Goal: Task Accomplishment & Management: Complete application form

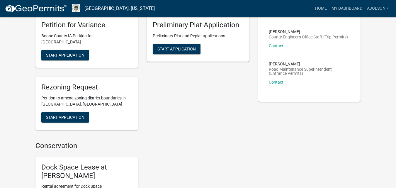
scroll to position [264, 0]
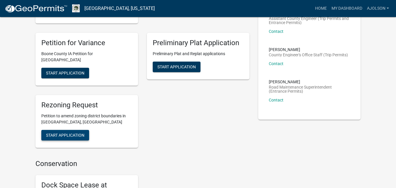
click at [70, 131] on button "Start Application" at bounding box center [65, 135] width 48 height 11
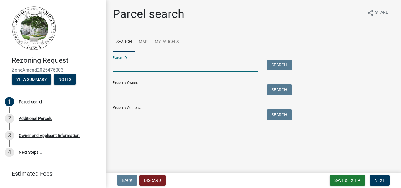
click at [161, 64] on input "Parcel ID:" at bounding box center [185, 66] width 145 height 12
type input "088226264400002"
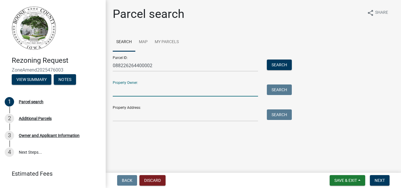
click at [166, 90] on input "Property Owner:" at bounding box center [185, 91] width 145 height 12
type input "[PERSON_NAME]"
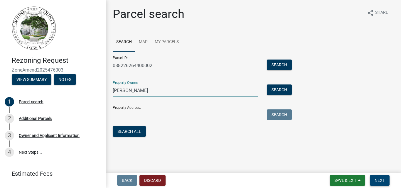
click at [375, 178] on span "Next" at bounding box center [379, 180] width 10 height 5
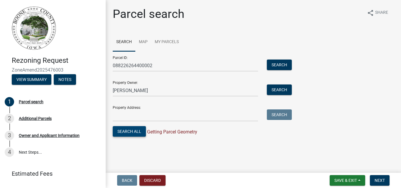
click at [134, 129] on button "Search All" at bounding box center [129, 131] width 33 height 11
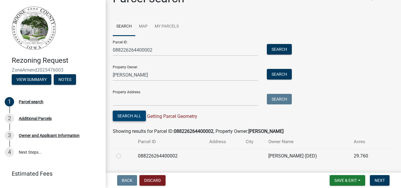
scroll to position [29, 0]
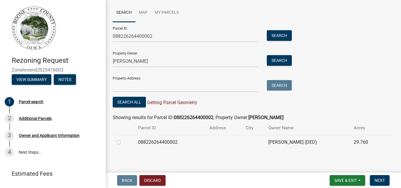
click at [123, 139] on label at bounding box center [123, 139] width 0 height 0
click at [123, 142] on input "radio" at bounding box center [125, 141] width 4 height 4
radio input "true"
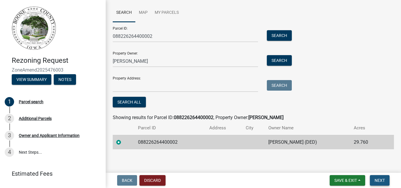
click at [382, 182] on span "Next" at bounding box center [379, 180] width 10 height 5
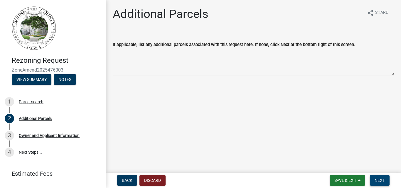
click at [376, 177] on button "Next" at bounding box center [380, 180] width 20 height 11
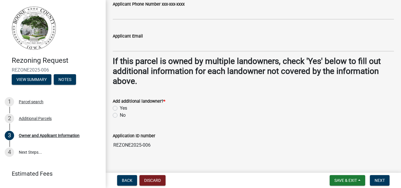
scroll to position [582, 0]
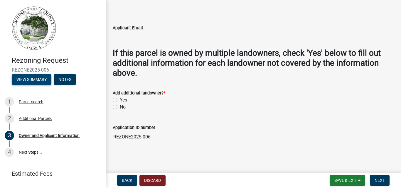
click at [42, 81] on button "View Summary" at bounding box center [32, 79] width 40 height 11
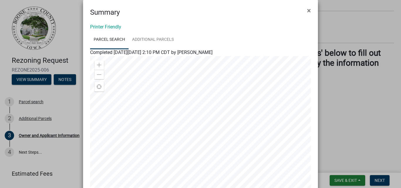
scroll to position [0, 0]
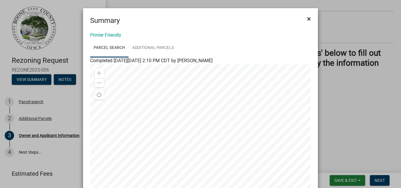
click at [307, 19] on span "×" at bounding box center [309, 19] width 4 height 8
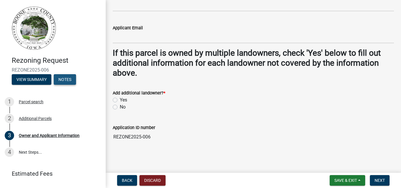
click at [62, 78] on button "Notes" at bounding box center [65, 79] width 22 height 11
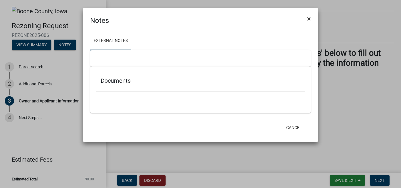
click at [309, 17] on span "×" at bounding box center [309, 19] width 4 height 8
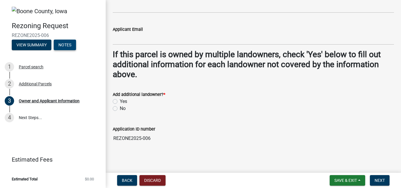
scroll to position [582, 0]
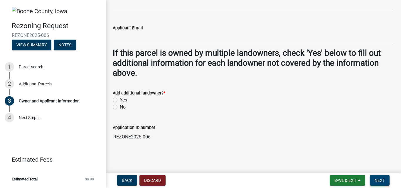
click at [383, 179] on span "Next" at bounding box center [379, 180] width 10 height 5
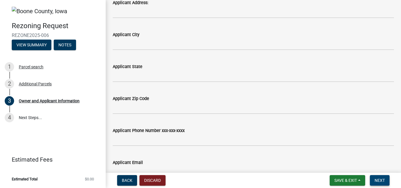
scroll to position [361, 0]
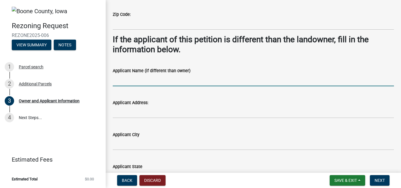
click at [139, 82] on input "Applicant Name (if different than owner)" at bounding box center [253, 80] width 281 height 12
type input "[PERSON_NAME]"
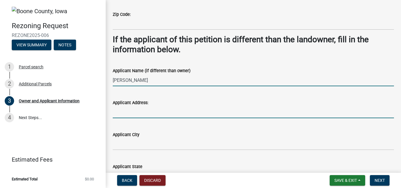
click at [144, 110] on input "Applicant Address:" at bounding box center [253, 112] width 281 height 12
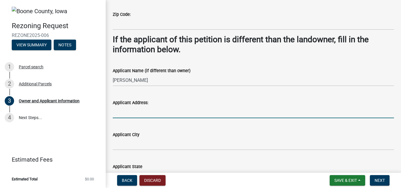
type input "[STREET_ADDRESS]"
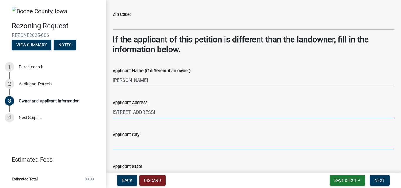
type input "[GEOGRAPHIC_DATA]"
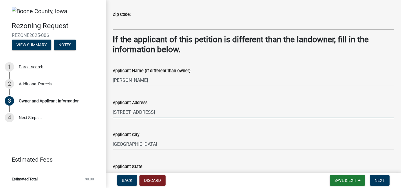
type input "[US_STATE]"
type input "50156"
type input "5159755553"
type input "[EMAIL_ADDRESS][DOMAIN_NAME]"
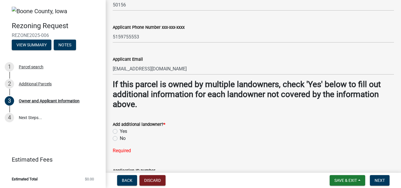
scroll to position [567, 0]
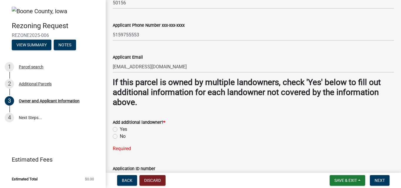
click at [120, 129] on label "Yes" at bounding box center [123, 129] width 7 height 7
click at [120, 129] on input "Yes" at bounding box center [122, 128] width 4 height 4
radio input "true"
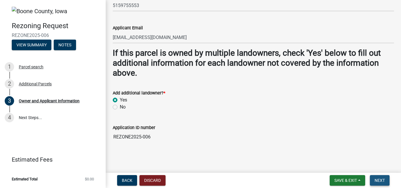
click at [381, 178] on span "Next" at bounding box center [379, 180] width 10 height 5
click at [381, 181] on span "Next" at bounding box center [379, 180] width 10 height 5
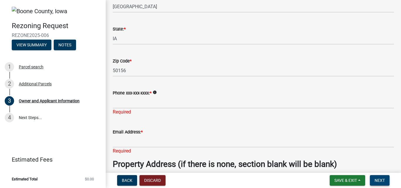
scroll to position [126, 0]
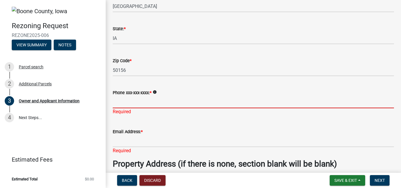
click at [131, 103] on input "Phone xxx-xxx-xxxx: *" at bounding box center [253, 102] width 281 height 12
type input "5153262293"
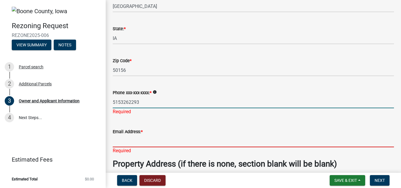
type input "[EMAIL_ADDRESS][DOMAIN_NAME]"
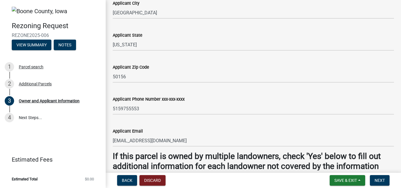
scroll to position [582, 0]
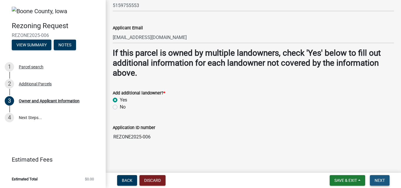
click at [375, 178] on button "Next" at bounding box center [380, 180] width 20 height 11
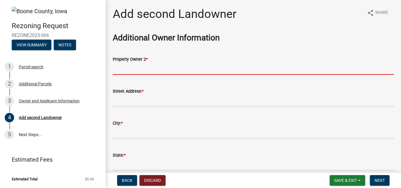
click at [131, 67] on input "Property Owner 2 *" at bounding box center [253, 69] width 281 height 12
type input "[PERSON_NAME]"
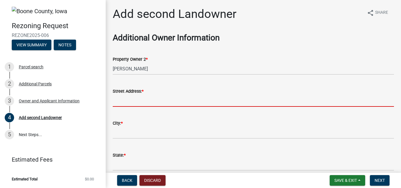
click at [130, 98] on input "Street Address: *" at bounding box center [253, 101] width 281 height 12
type input "[STREET_ADDRESS]"
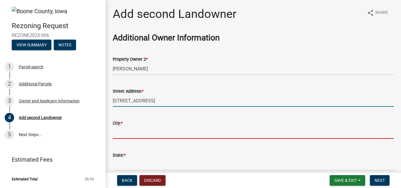
type input "Clear Lake"
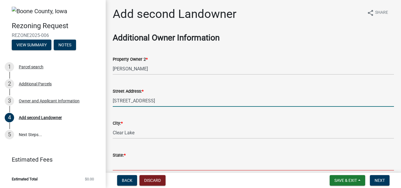
type input "[US_STATE]"
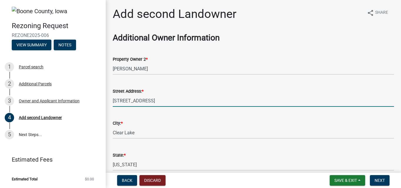
type input "5153262293"
type input "[EMAIL_ADDRESS][DOMAIN_NAME]"
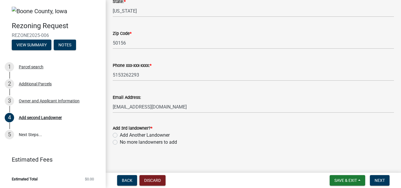
scroll to position [157, 0]
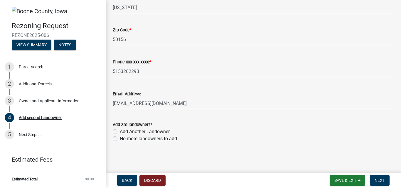
click at [120, 136] on label "No more landowners to add" at bounding box center [148, 138] width 57 height 7
click at [120, 136] on input "No more landowners to add" at bounding box center [122, 137] width 4 height 4
radio input "true"
click at [381, 179] on span "Next" at bounding box center [379, 180] width 10 height 5
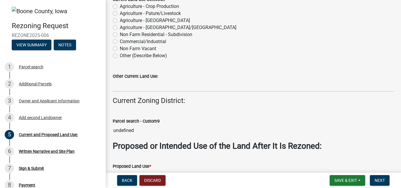
scroll to position [0, 0]
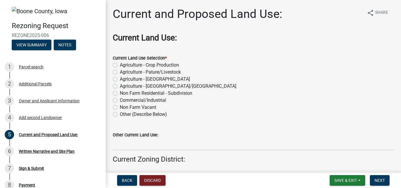
click at [120, 66] on label "Agriculture - Crop Production" at bounding box center [149, 65] width 59 height 7
click at [120, 65] on input "Agriculture - Crop Production" at bounding box center [122, 64] width 4 height 4
radio input "true"
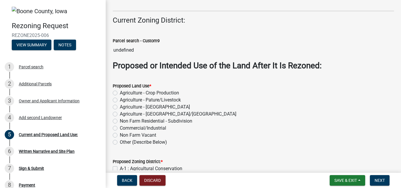
scroll to position [176, 0]
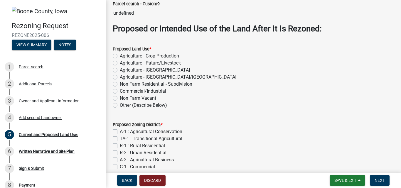
click at [120, 84] on label "Non Farm Residential - Subdivision" at bounding box center [156, 84] width 72 height 7
click at [120, 84] on input "Non Farm Residential - Subdivision" at bounding box center [122, 83] width 4 height 4
radio input "true"
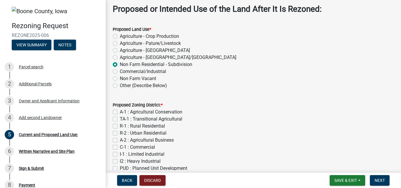
scroll to position [225, 0]
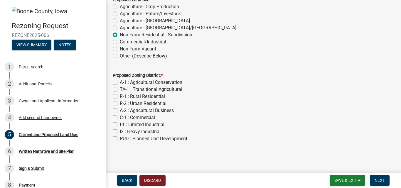
click at [120, 97] on label "R-1 : Rural Residential" at bounding box center [142, 96] width 45 height 7
click at [120, 97] on input "R-1 : Rural Residential" at bounding box center [122, 95] width 4 height 4
checkbox input "true"
checkbox input "false"
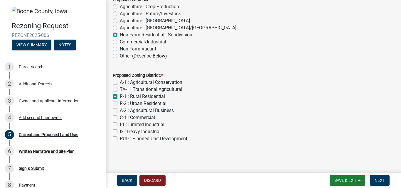
checkbox input "true"
checkbox input "false"
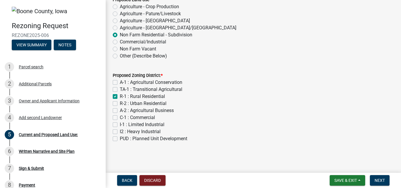
checkbox input "false"
click at [375, 182] on span "Next" at bounding box center [379, 180] width 10 height 5
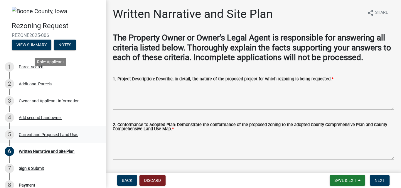
scroll to position [59, 0]
